Goal: Transaction & Acquisition: Subscribe to service/newsletter

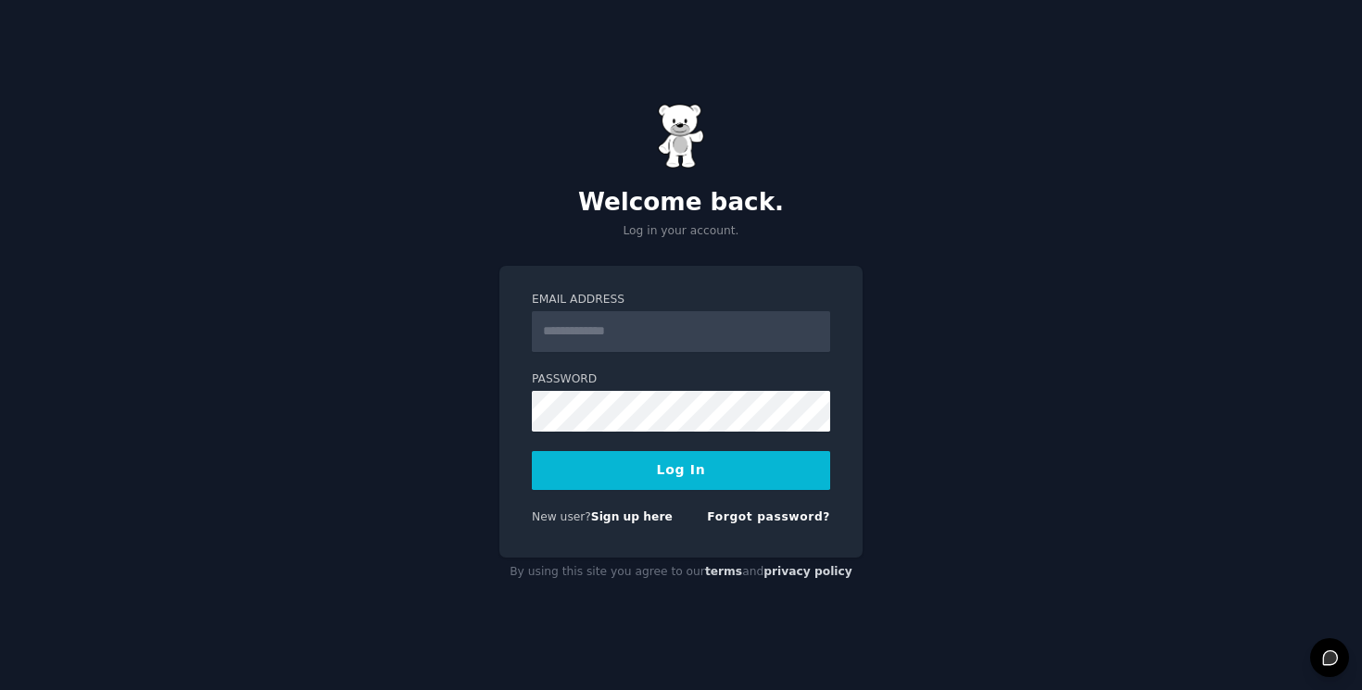
click at [635, 348] on input "Email Address" at bounding box center [681, 331] width 298 height 41
type input "**********"
click at [658, 474] on button "Log In" at bounding box center [681, 470] width 298 height 39
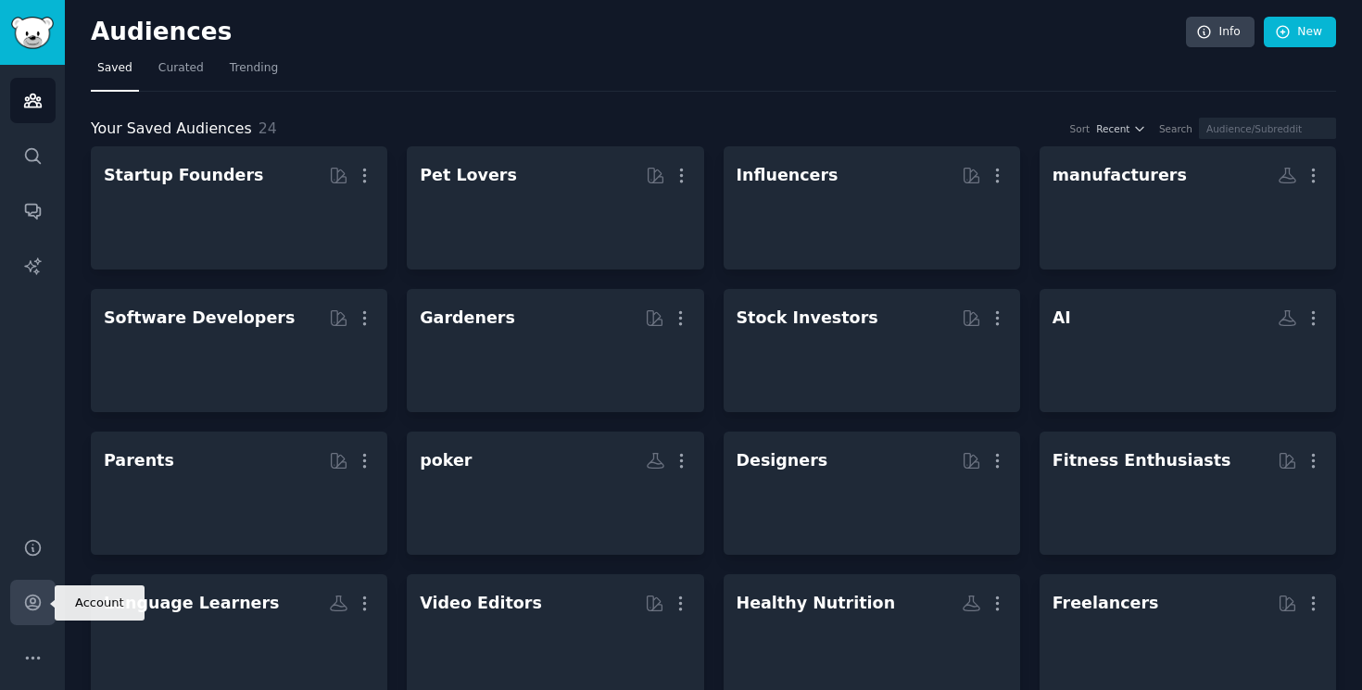
click at [34, 610] on icon "Sidebar" at bounding box center [32, 603] width 15 height 15
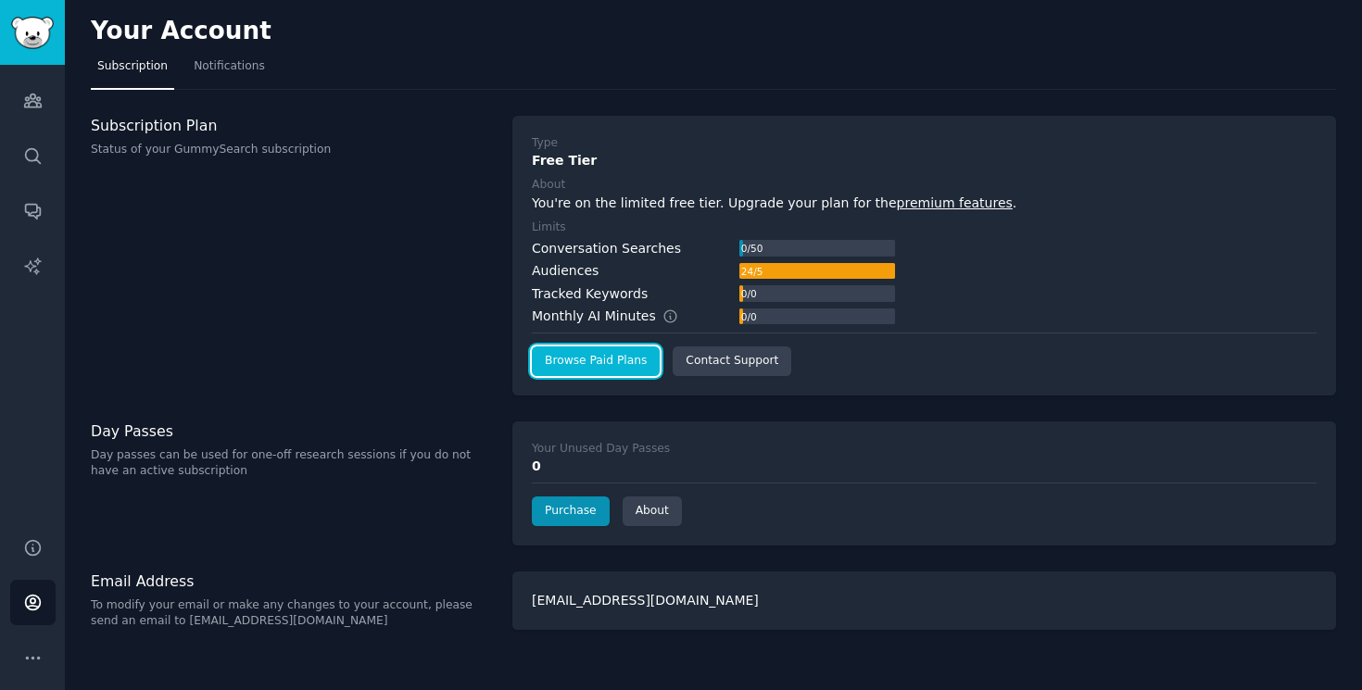
click at [571, 367] on link "Browse Paid Plans" at bounding box center [596, 361] width 128 height 30
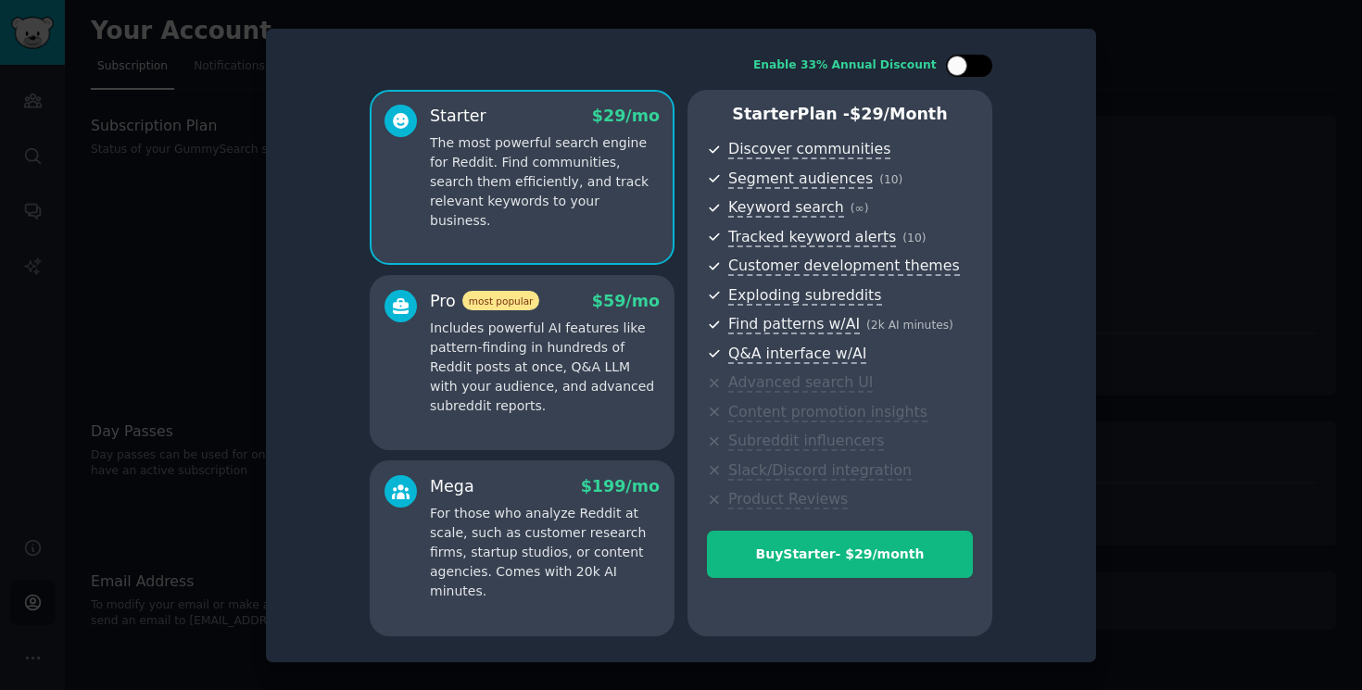
click at [967, 72] on div at bounding box center [969, 66] width 46 height 22
click at [597, 350] on p "Includes powerful AI features like pattern-finding in hundreds of Reddit posts …" at bounding box center [545, 367] width 230 height 97
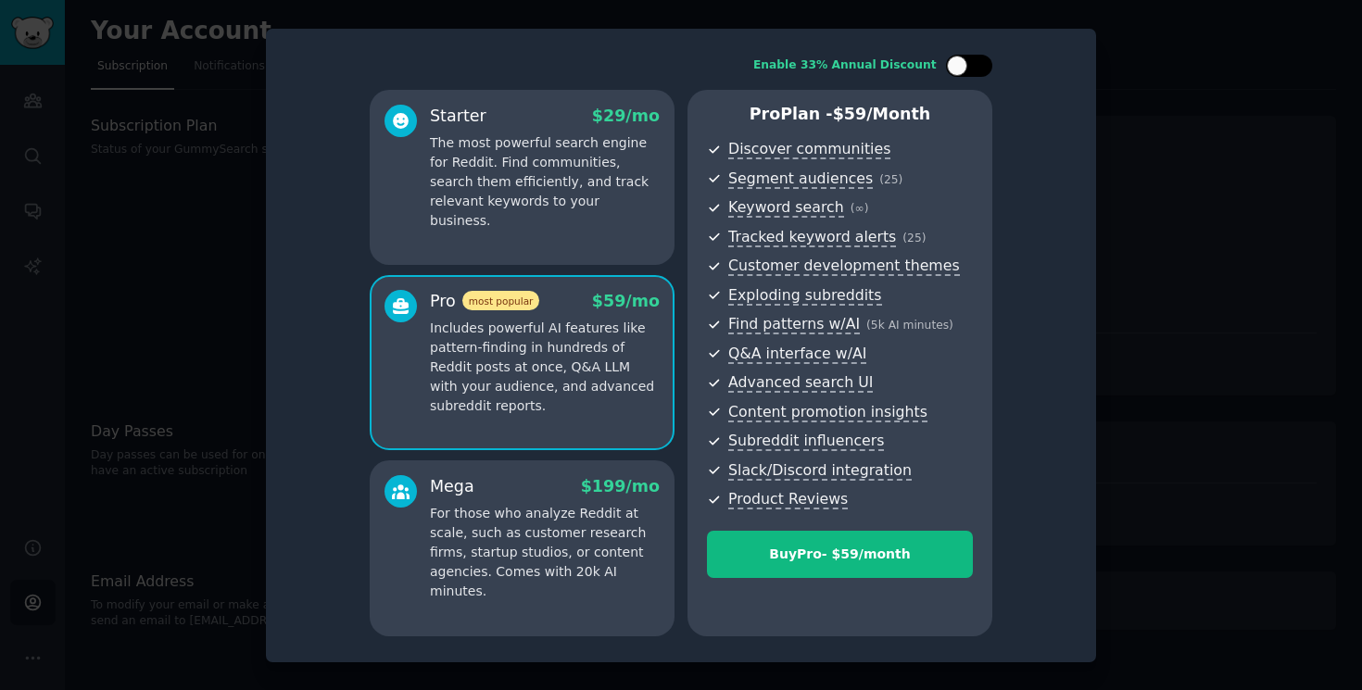
click at [970, 60] on div at bounding box center [969, 66] width 46 height 22
checkbox input "true"
click at [123, 124] on div at bounding box center [681, 345] width 1362 height 690
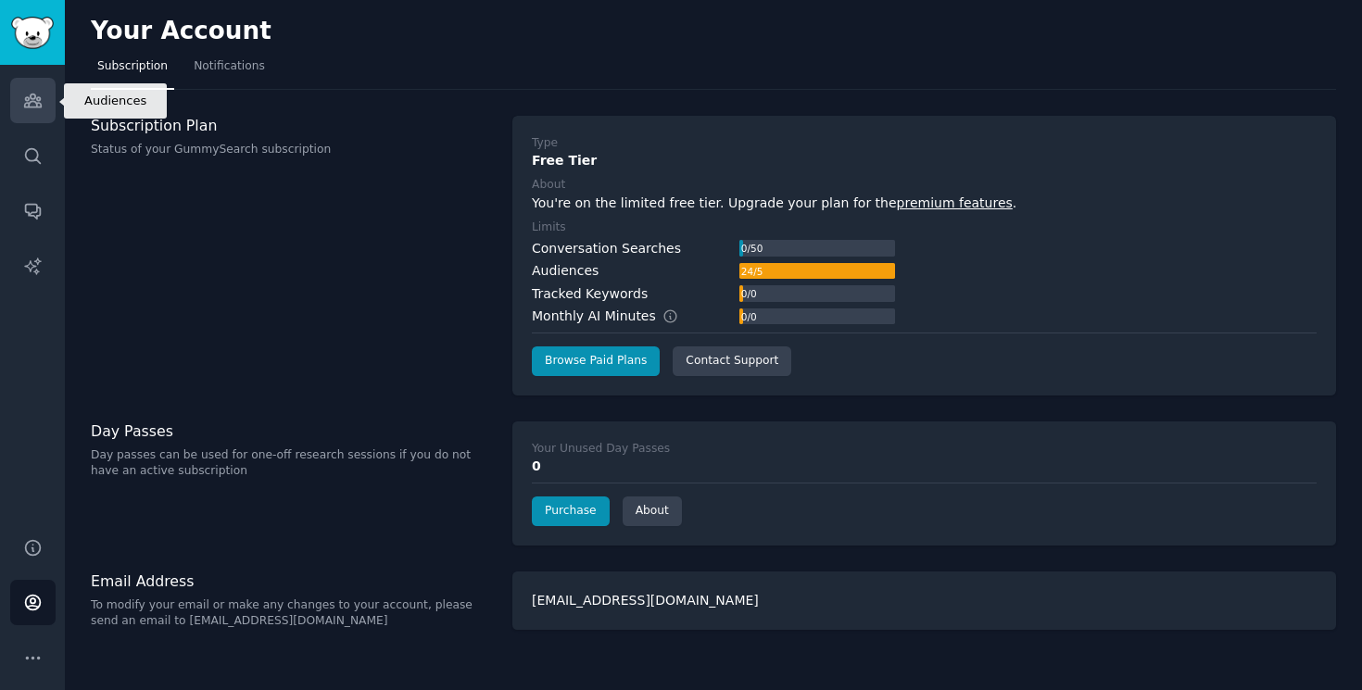
click at [31, 91] on icon "Sidebar" at bounding box center [32, 100] width 19 height 19
